Goal: Information Seeking & Learning: Compare options

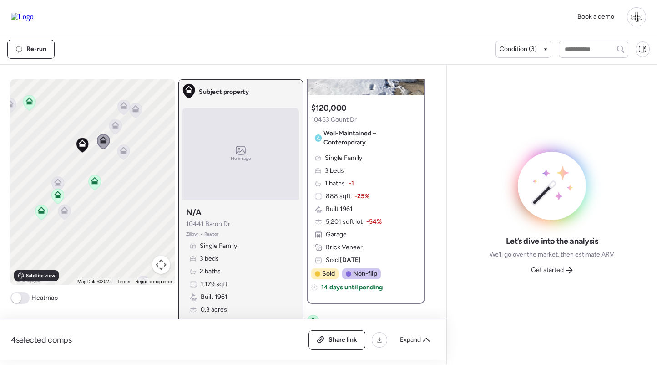
scroll to position [122, 0]
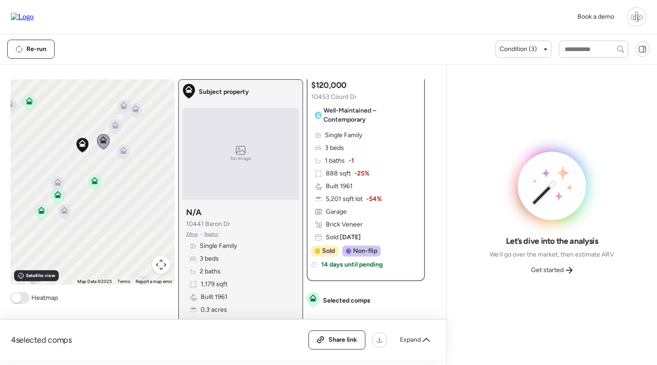
click at [123, 149] on icon at bounding box center [123, 150] width 7 height 7
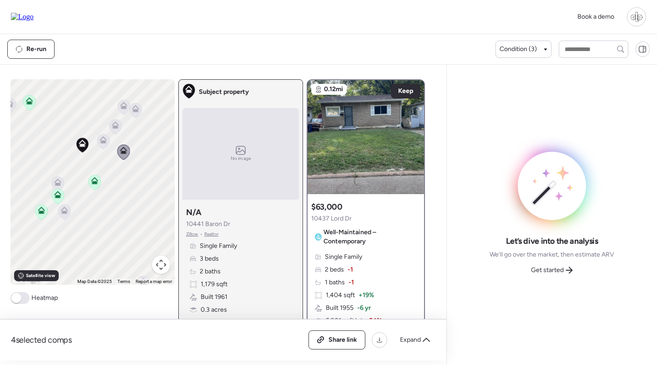
scroll to position [89, 0]
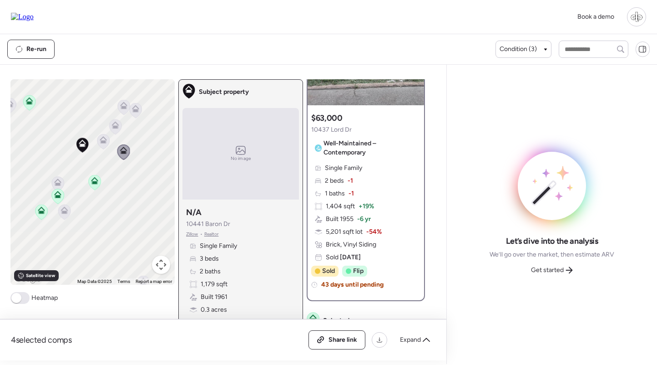
click at [117, 124] on icon at bounding box center [115, 123] width 7 height 4
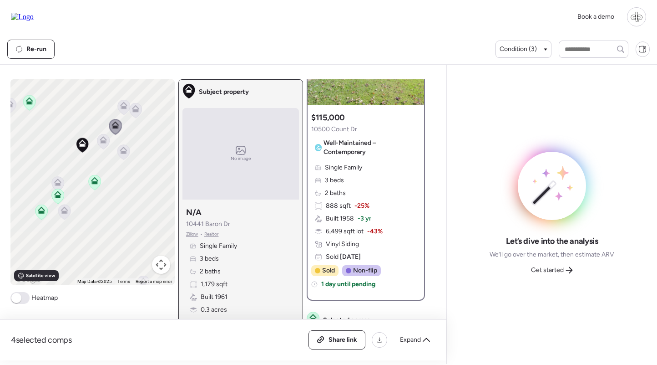
scroll to position [79, 0]
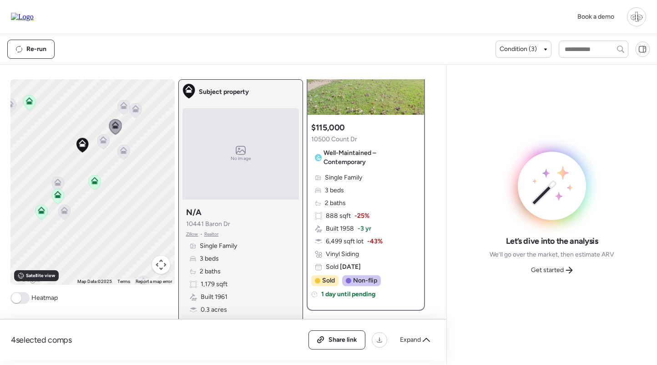
click at [127, 153] on icon at bounding box center [123, 150] width 7 height 7
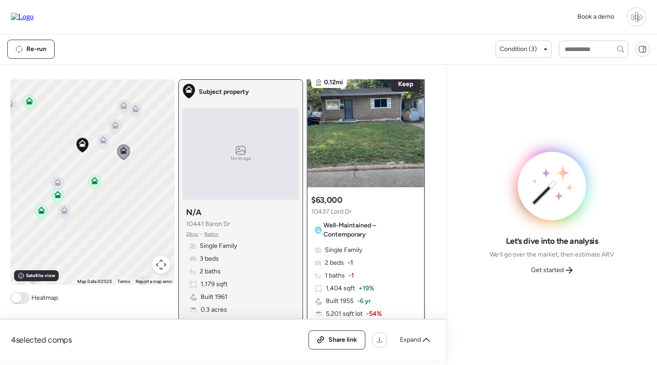
scroll to position [0, 0]
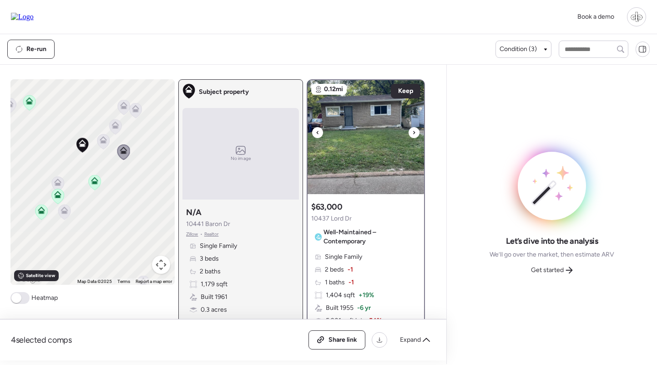
click at [363, 135] on img at bounding box center [366, 137] width 117 height 114
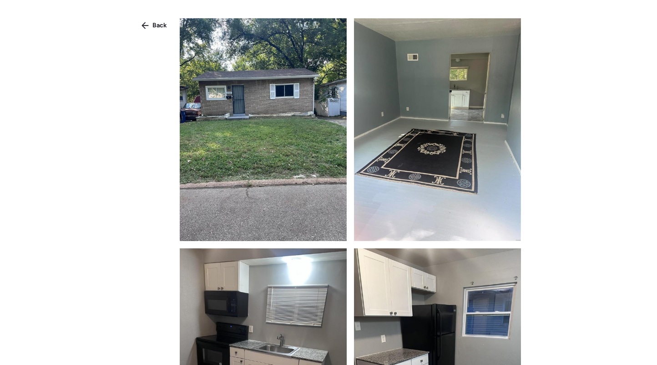
click at [314, 122] on img at bounding box center [263, 129] width 167 height 223
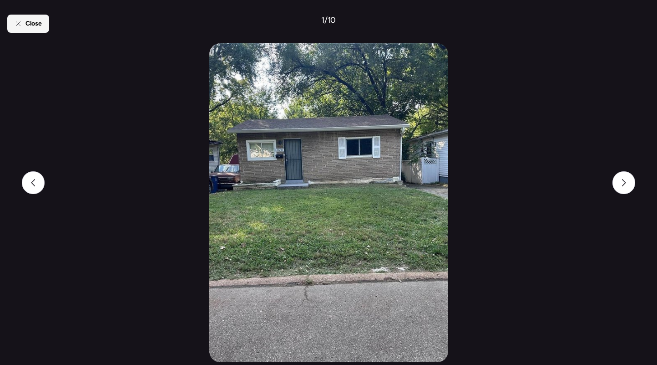
click at [35, 24] on span "Close" at bounding box center [33, 23] width 16 height 9
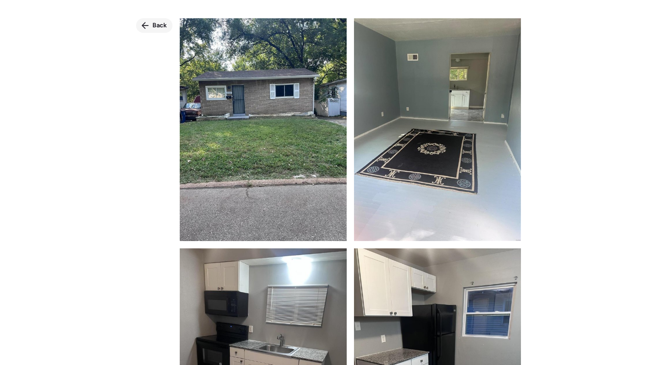
click at [149, 26] on icon at bounding box center [145, 25] width 7 height 7
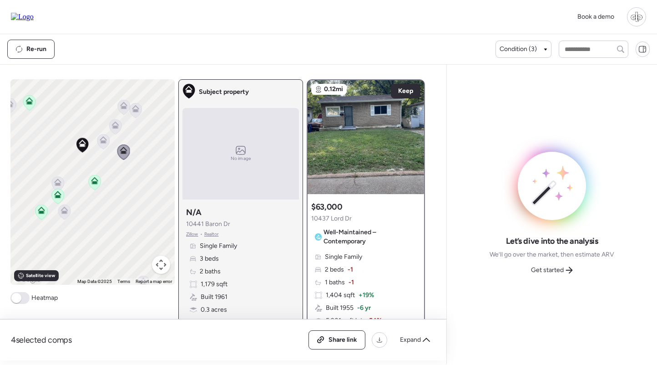
click at [117, 120] on icon at bounding box center [115, 126] width 13 height 15
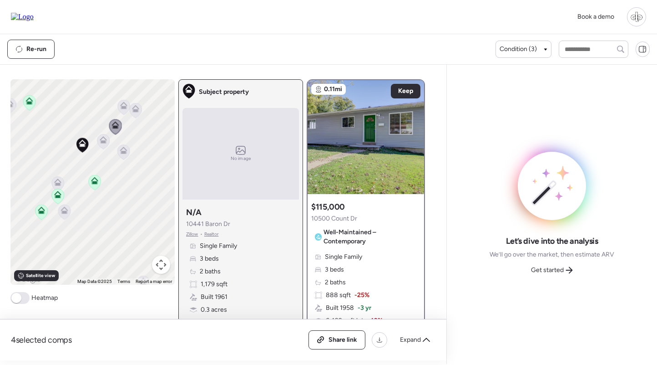
click at [134, 108] on icon at bounding box center [135, 108] width 7 height 7
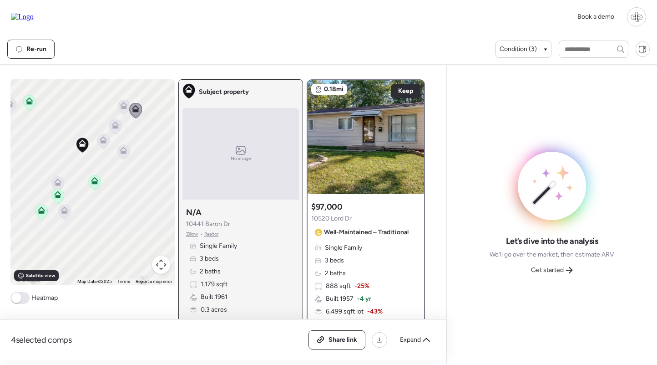
click at [121, 108] on icon at bounding box center [124, 107] width 6 height 3
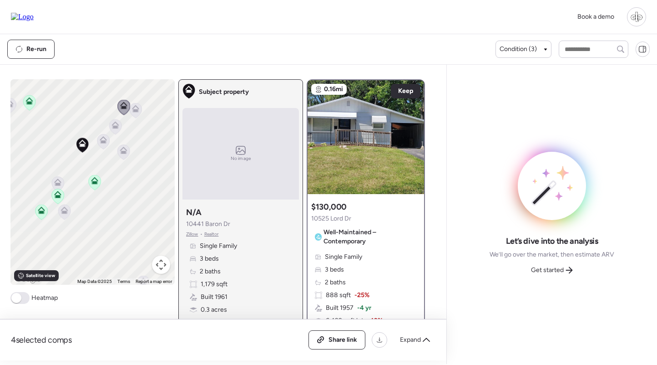
click at [133, 110] on icon at bounding box center [135, 110] width 6 height 3
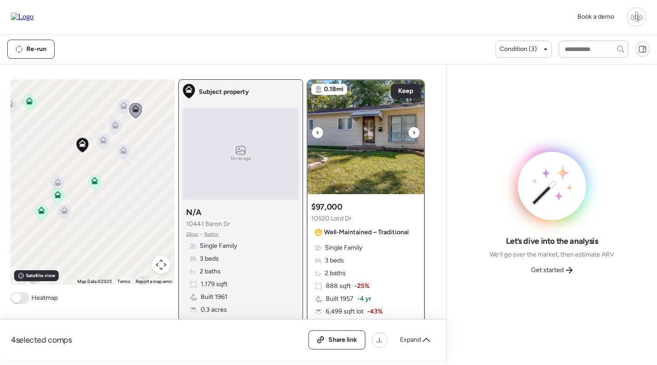
click at [385, 135] on img at bounding box center [366, 137] width 117 height 114
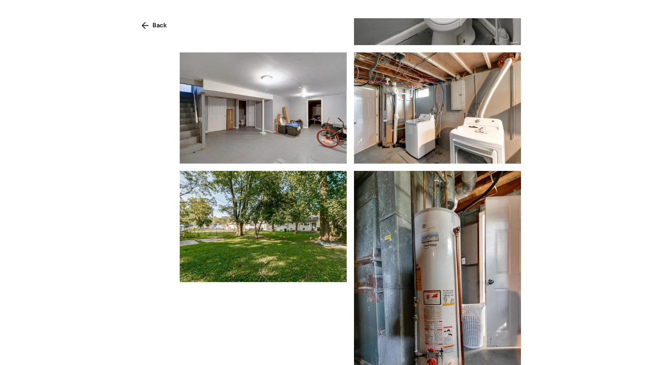
scroll to position [785, 0]
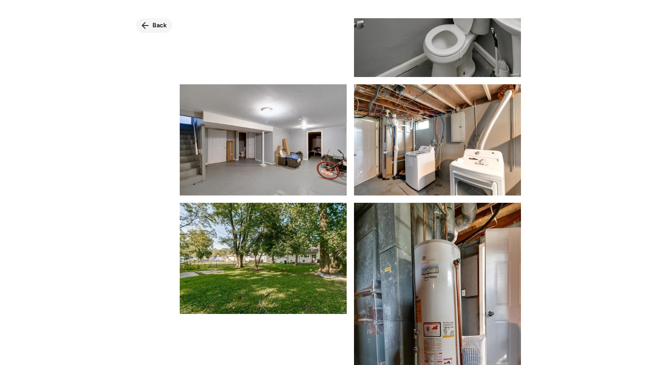
click at [150, 24] on div "Back" at bounding box center [154, 25] width 36 height 15
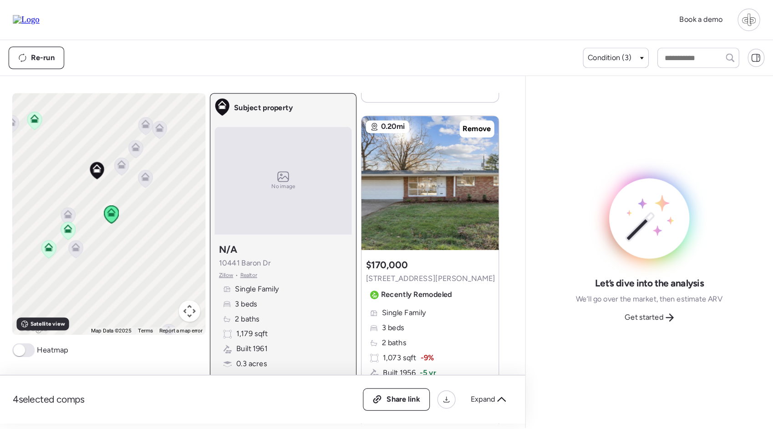
scroll to position [1656, 0]
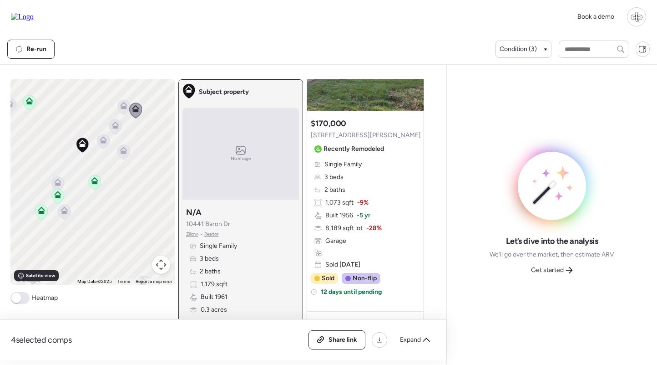
click at [189, 235] on span "Zillow" at bounding box center [192, 233] width 12 height 7
click at [274, 267] on div "Single Family 3 beds 2 baths 1,179 sqft Built 1961 0.3 acres Garage" at bounding box center [240, 289] width 109 height 97
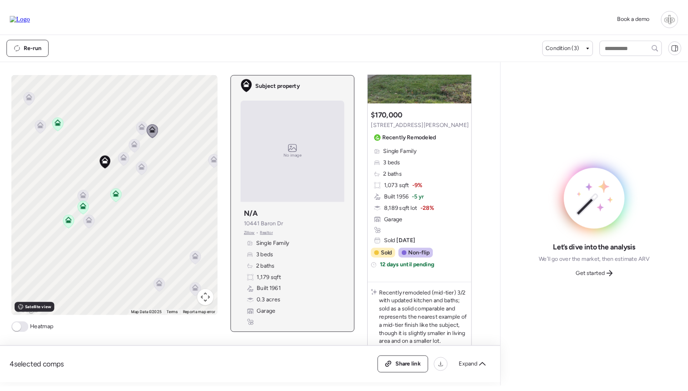
scroll to position [1655, 0]
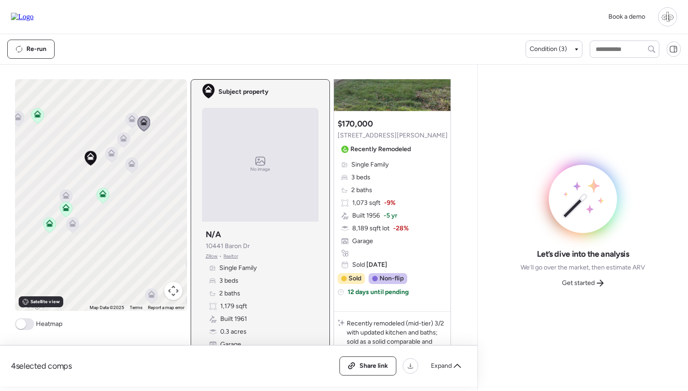
click at [115, 159] on icon at bounding box center [111, 154] width 12 height 15
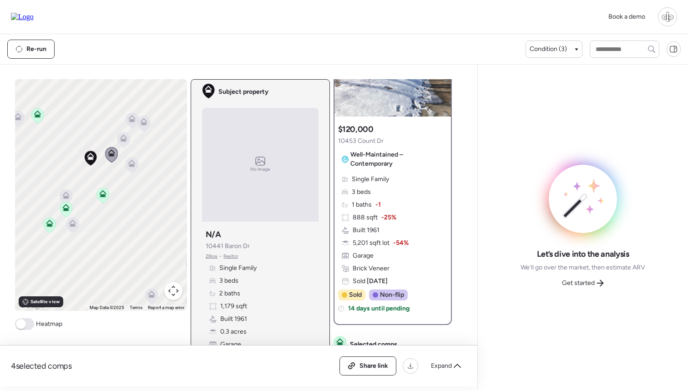
scroll to position [79, 0]
click at [128, 168] on icon at bounding box center [132, 165] width 12 height 15
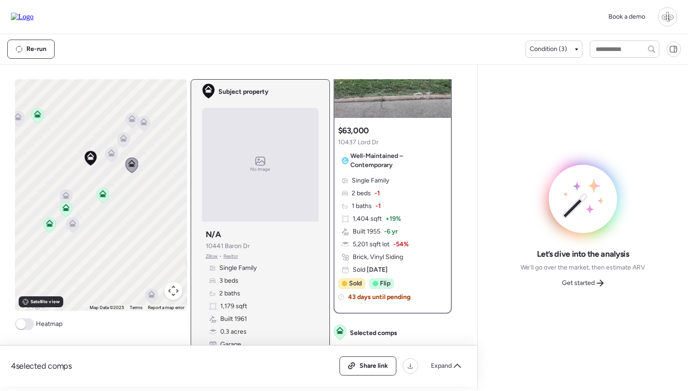
scroll to position [76, 0]
click at [142, 122] on icon at bounding box center [143, 121] width 7 height 7
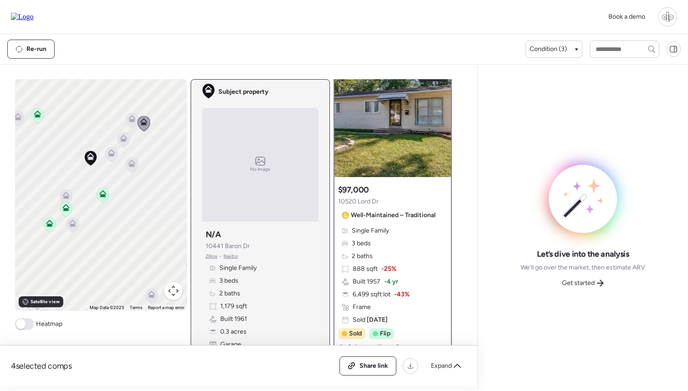
scroll to position [10, 0]
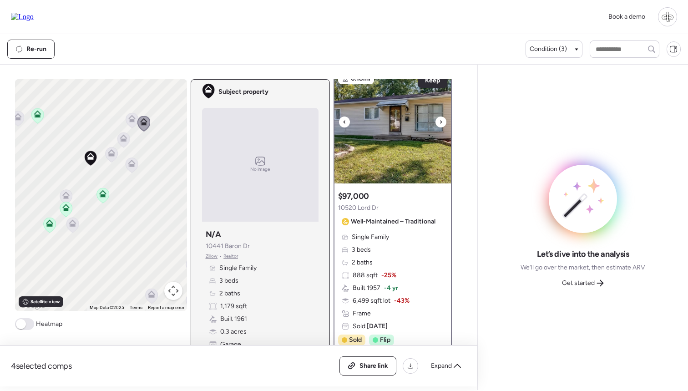
click at [394, 157] on img at bounding box center [393, 127] width 117 height 114
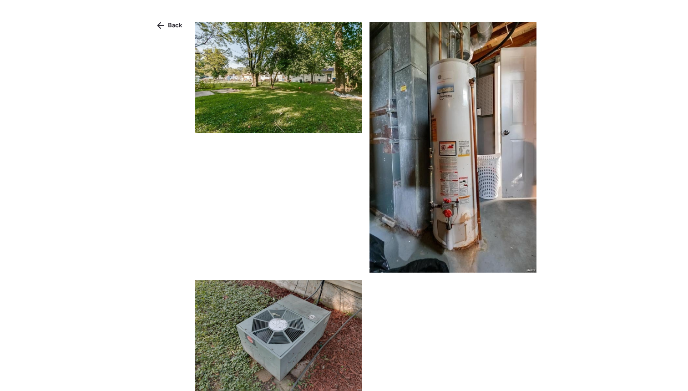
scroll to position [966, 0]
click at [168, 28] on span "Back" at bounding box center [175, 25] width 15 height 9
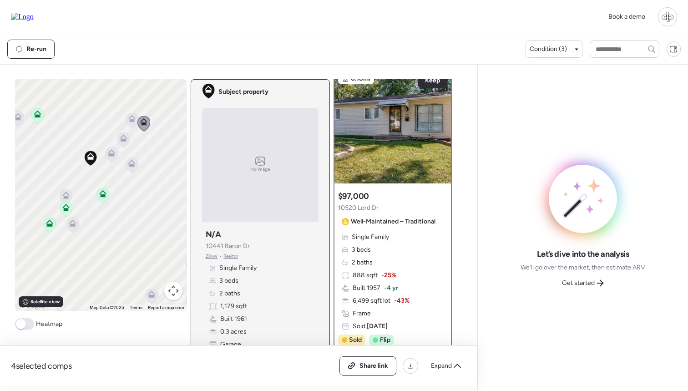
click at [127, 116] on icon at bounding box center [132, 120] width 12 height 15
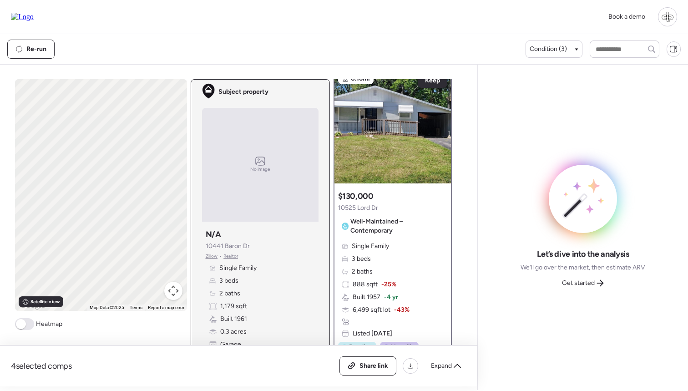
scroll to position [0, 0]
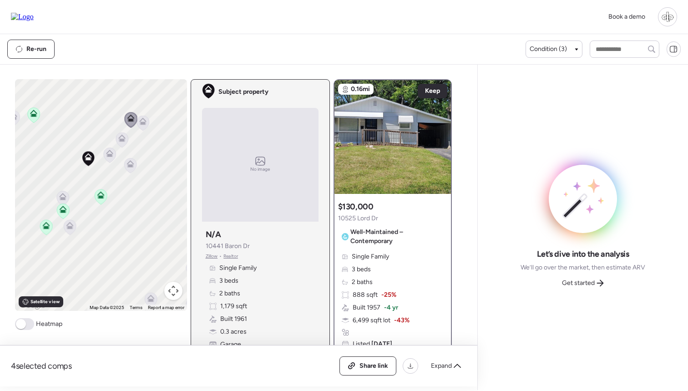
click at [18, 116] on icon at bounding box center [13, 118] width 12 height 15
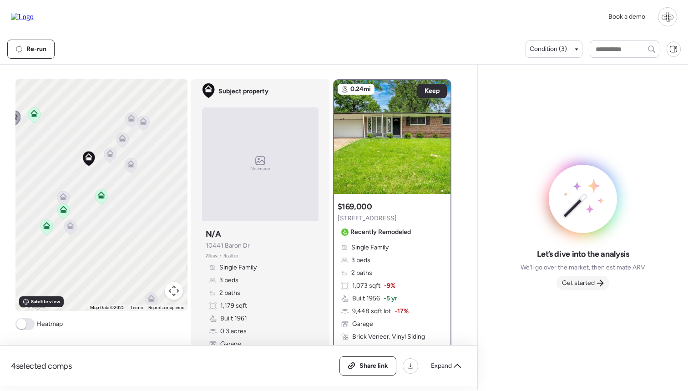
click at [575, 283] on span "Get started" at bounding box center [578, 283] width 33 height 9
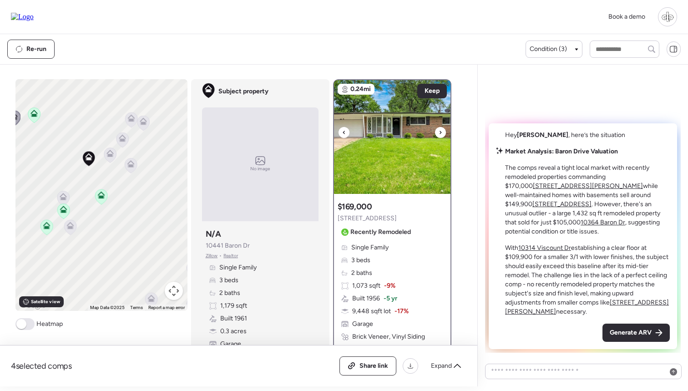
click at [419, 117] on img at bounding box center [392, 137] width 117 height 114
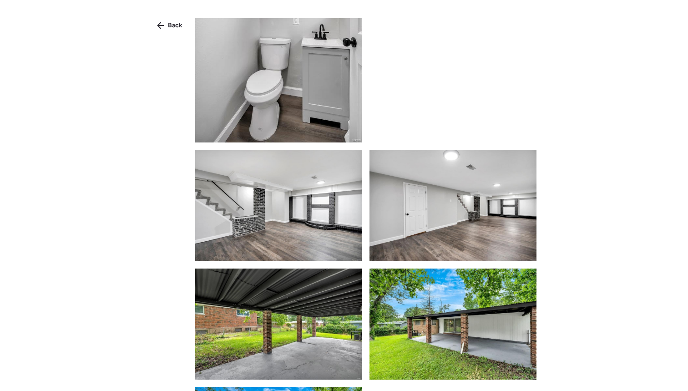
scroll to position [1477, 0]
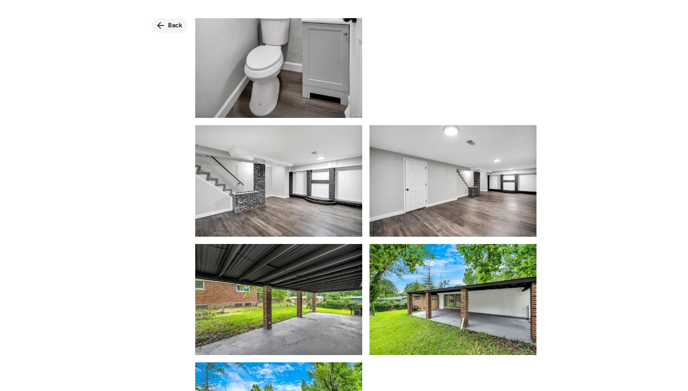
click at [162, 24] on icon at bounding box center [160, 25] width 7 height 7
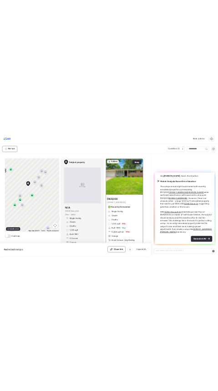
scroll to position [0, 0]
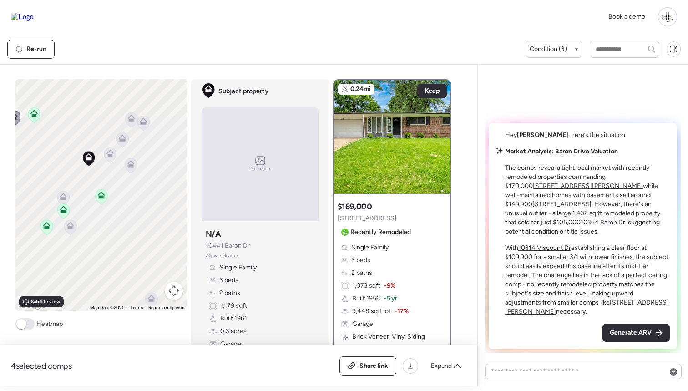
click at [390, 65] on div "4 selected comps All (4) ARV (4) As-is (0) Share link Expand Comps list To navi…" at bounding box center [237, 226] width 474 height 322
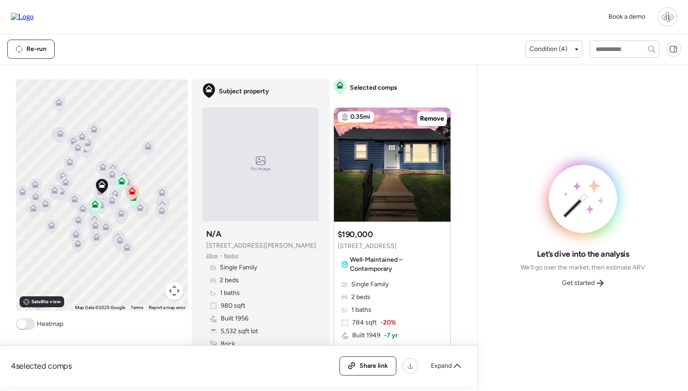
click at [210, 255] on span "Zillow" at bounding box center [212, 255] width 12 height 7
click at [345, 64] on div "Re-run Condition (4)" at bounding box center [344, 49] width 688 height 30
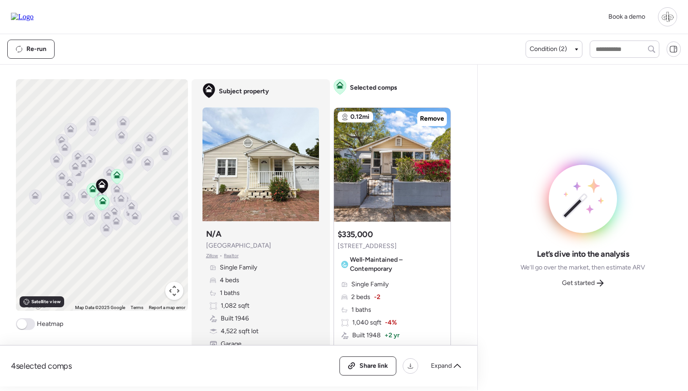
click at [307, 253] on div "Subject property N/A 1521 38th Ave N Zillow • Realtor Single Family 4 beds 1 ba…" at bounding box center [261, 295] width 117 height 140
click at [297, 172] on div at bounding box center [261, 164] width 117 height 114
click at [388, 159] on img at bounding box center [392, 165] width 117 height 114
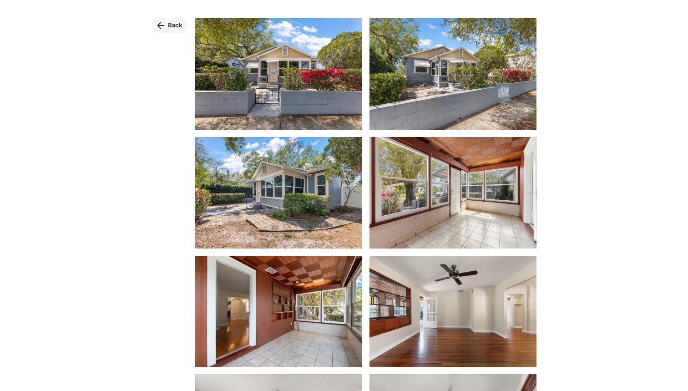
click at [172, 25] on span "Back" at bounding box center [175, 25] width 15 height 9
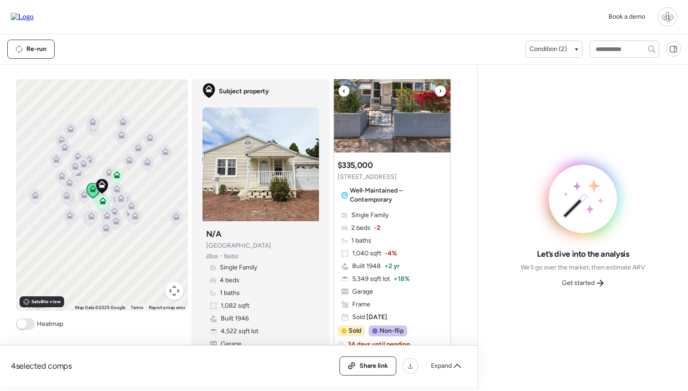
scroll to position [55, 0]
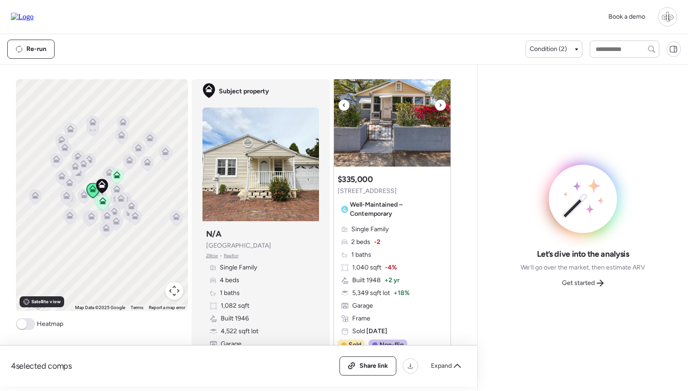
click at [392, 130] on img at bounding box center [392, 110] width 117 height 114
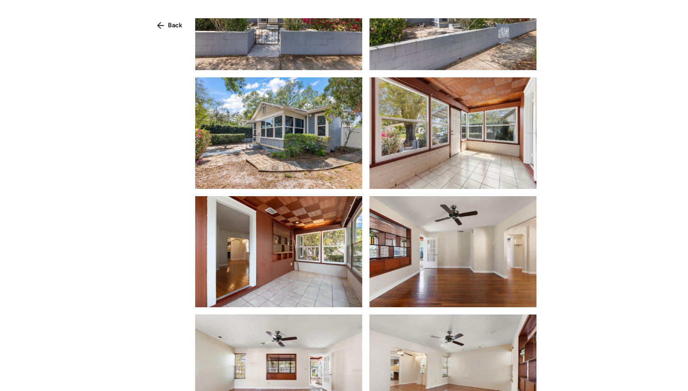
scroll to position [58, 0]
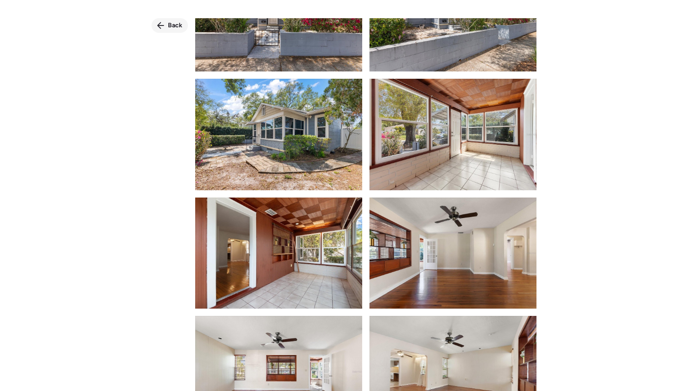
click at [169, 25] on span "Back" at bounding box center [175, 25] width 15 height 9
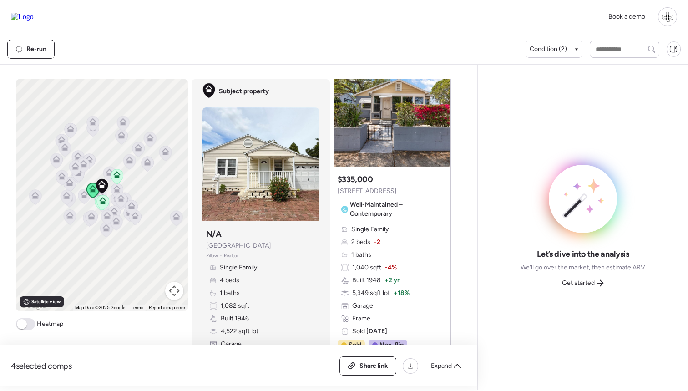
click at [412, 236] on div "Single Family 2 beds -2 1 baths 1,040 sqft -4% Built 1948 + 2 yr 5,349 sqft lot…" at bounding box center [392, 280] width 109 height 111
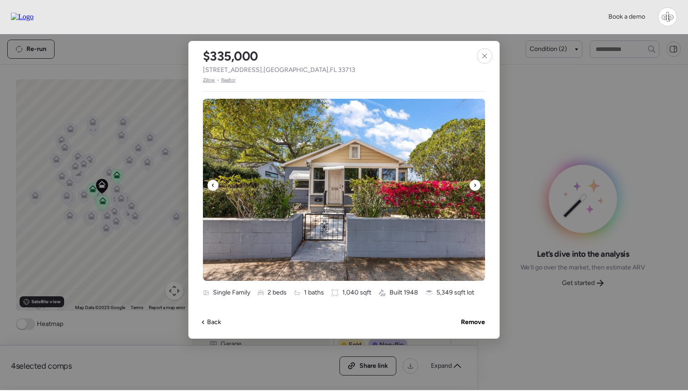
scroll to position [291, 0]
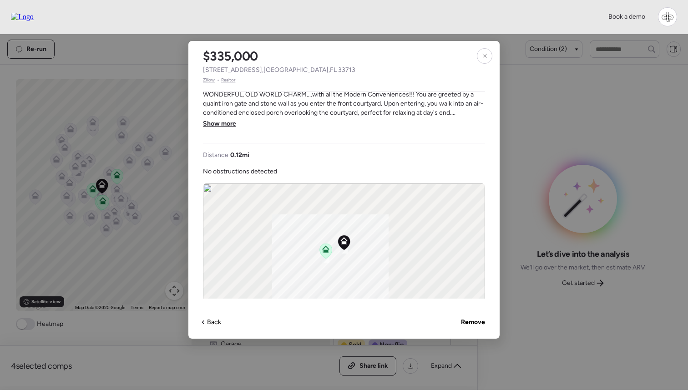
click at [222, 124] on span "Show more" at bounding box center [219, 123] width 33 height 9
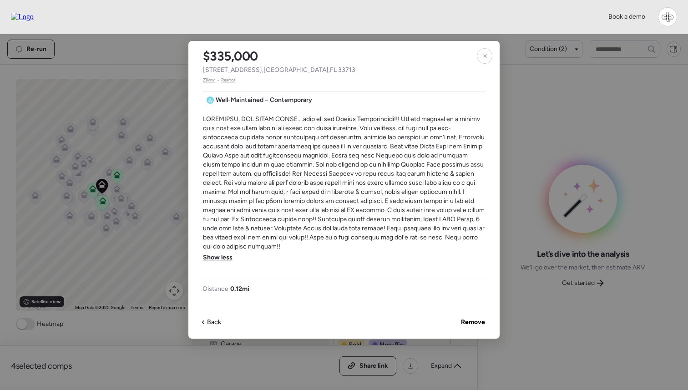
scroll to position [266, 0]
click at [210, 81] on span "Zillow" at bounding box center [209, 79] width 12 height 7
click at [485, 53] on icon at bounding box center [484, 55] width 7 height 7
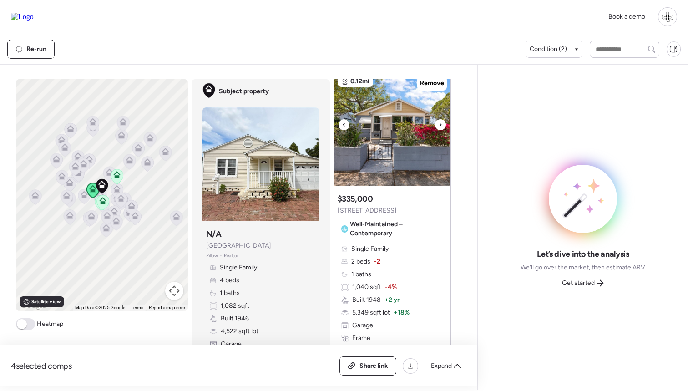
scroll to position [34, 0]
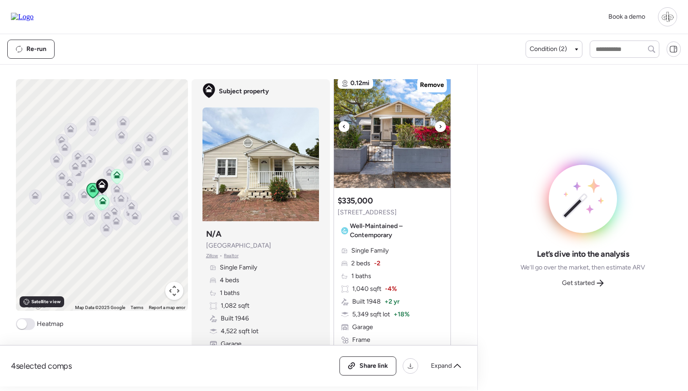
click at [375, 122] on img at bounding box center [392, 131] width 117 height 114
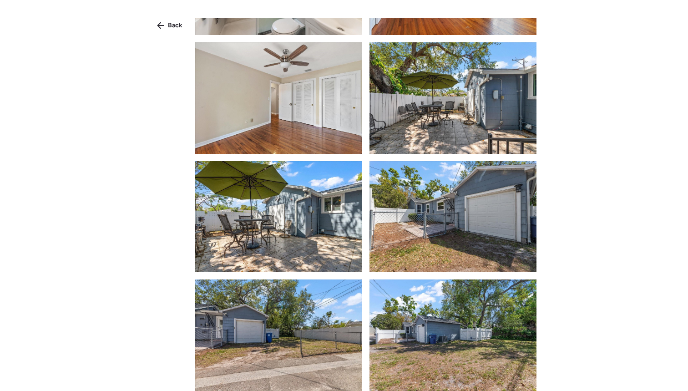
scroll to position [1163, 0]
click at [181, 28] on span "Back" at bounding box center [175, 25] width 15 height 9
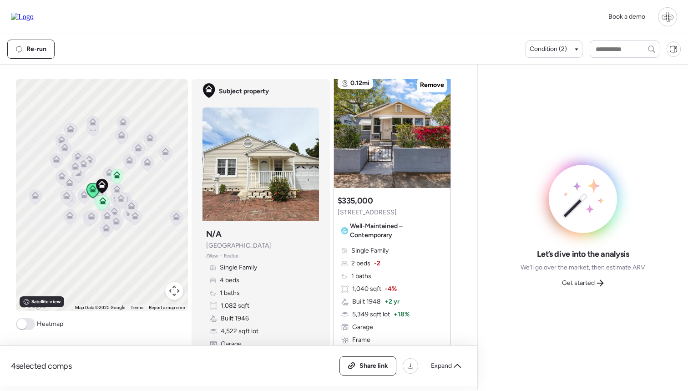
scroll to position [91, 0]
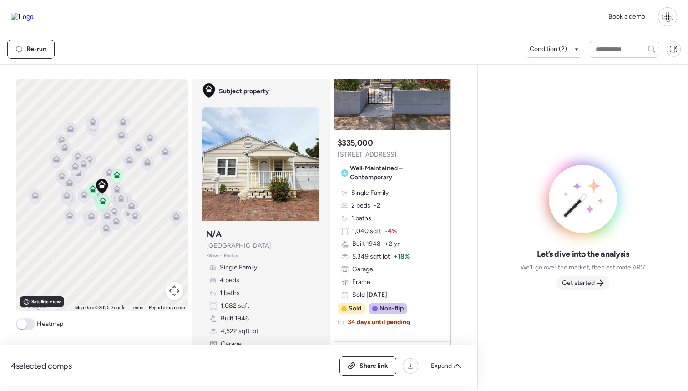
click at [576, 278] on div "Get started" at bounding box center [583, 283] width 53 height 15
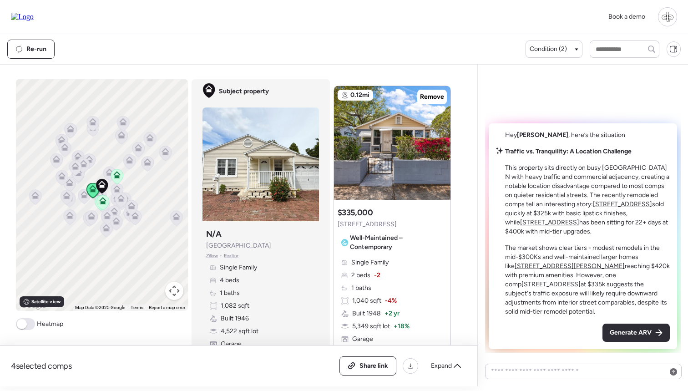
scroll to position [22, 0]
click at [297, 169] on div at bounding box center [261, 164] width 117 height 114
click at [321, 254] on div "Subject property Subject property N/A 1521 38th Ave N Zillow • Realtor Single F…" at bounding box center [261, 224] width 138 height 290
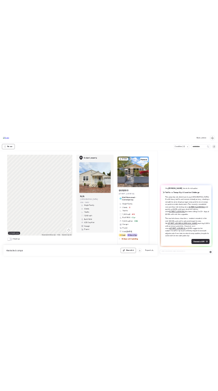
scroll to position [22, 0]
